Goal: Task Accomplishment & Management: Complete application form

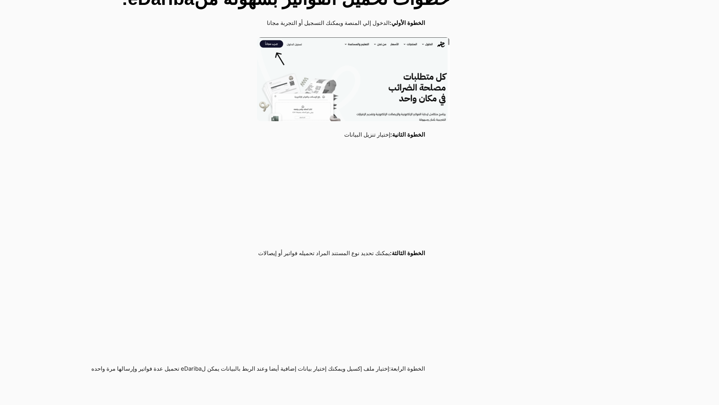
scroll to position [1509, 0]
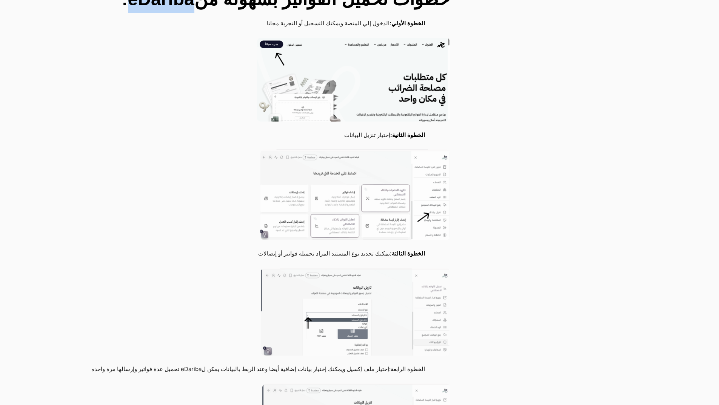
drag, startPoint x: 205, startPoint y: 14, endPoint x: 146, endPoint y: 12, distance: 58.5
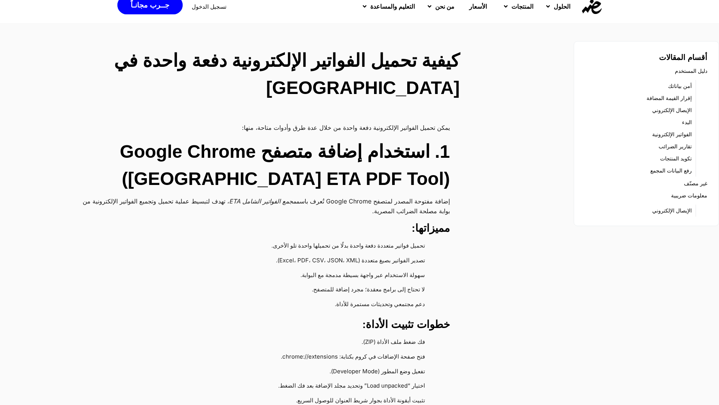
scroll to position [0, 0]
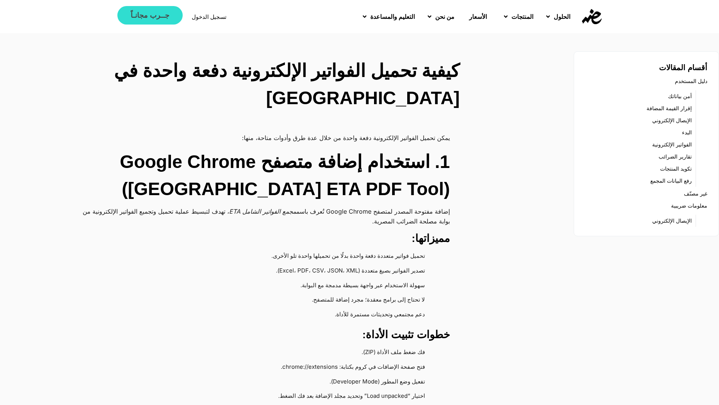
click at [143, 14] on span "جــرب مجانـاً" at bounding box center [150, 15] width 38 height 7
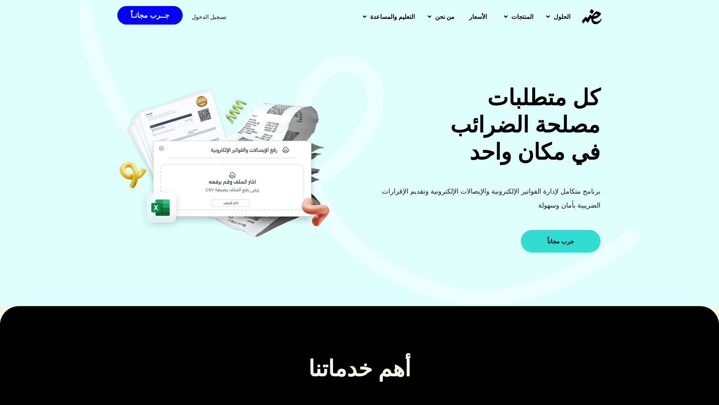
click at [557, 248] on link "جرب مجاناً" at bounding box center [561, 241] width 80 height 23
